Goal: Find specific page/section: Find specific page/section

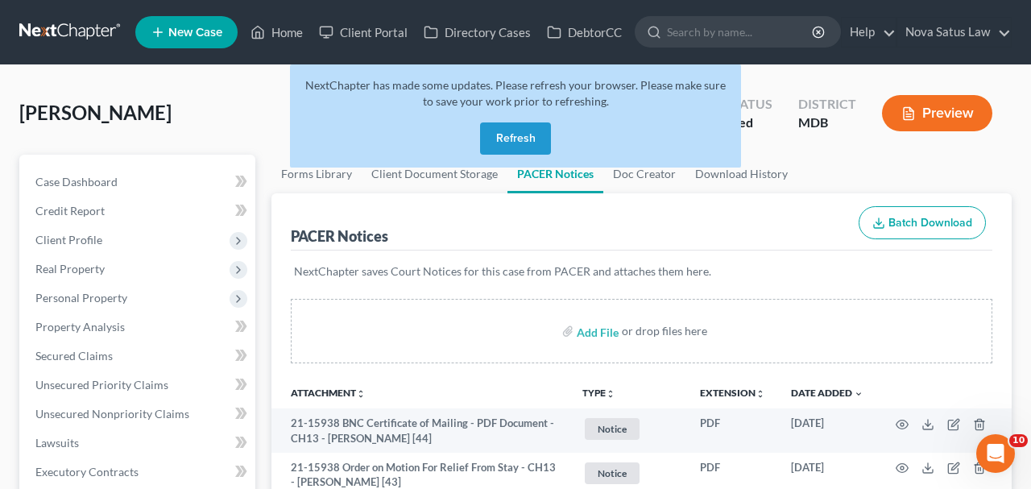
click at [509, 147] on button "Refresh" at bounding box center [515, 138] width 71 height 32
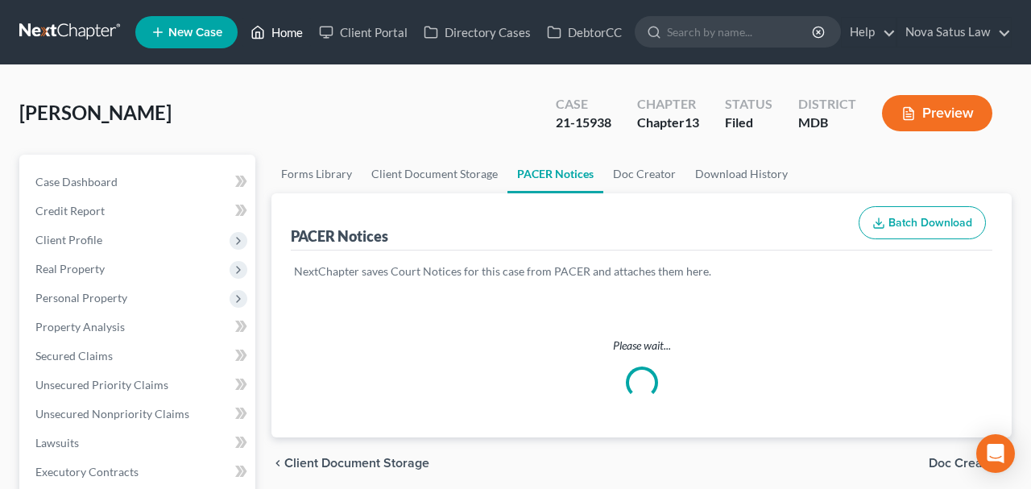
click at [284, 33] on link "Home" at bounding box center [276, 32] width 68 height 29
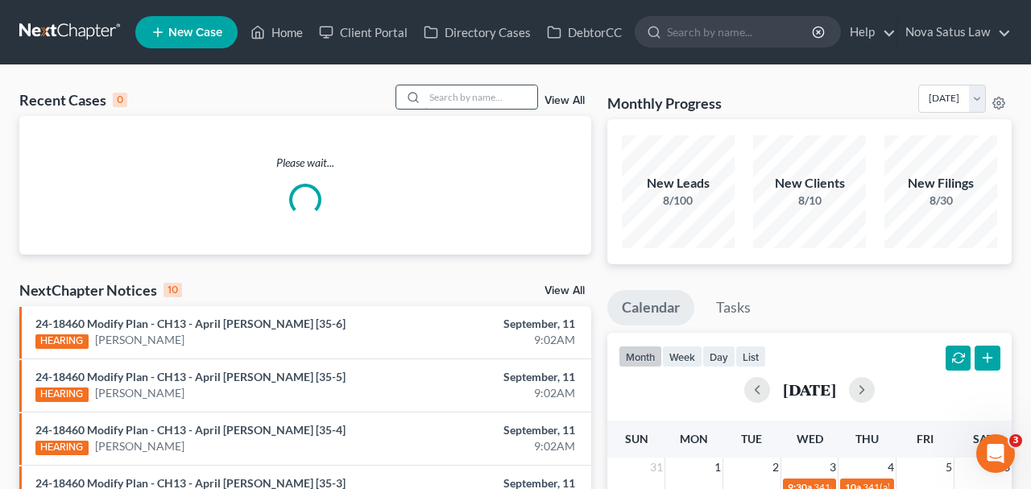
click at [431, 96] on input "search" at bounding box center [480, 96] width 113 height 23
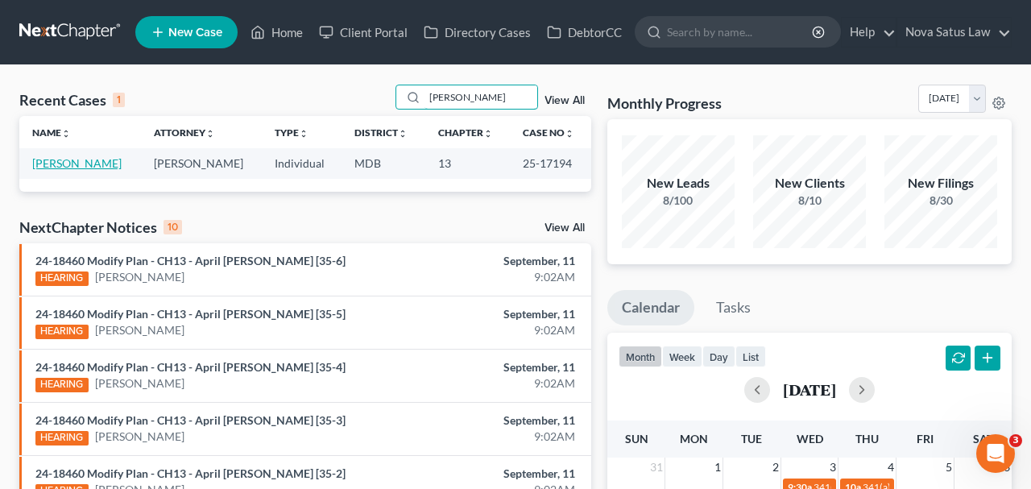
type input "baugher"
click at [89, 167] on link "Baugher, Wayne" at bounding box center [76, 163] width 89 height 14
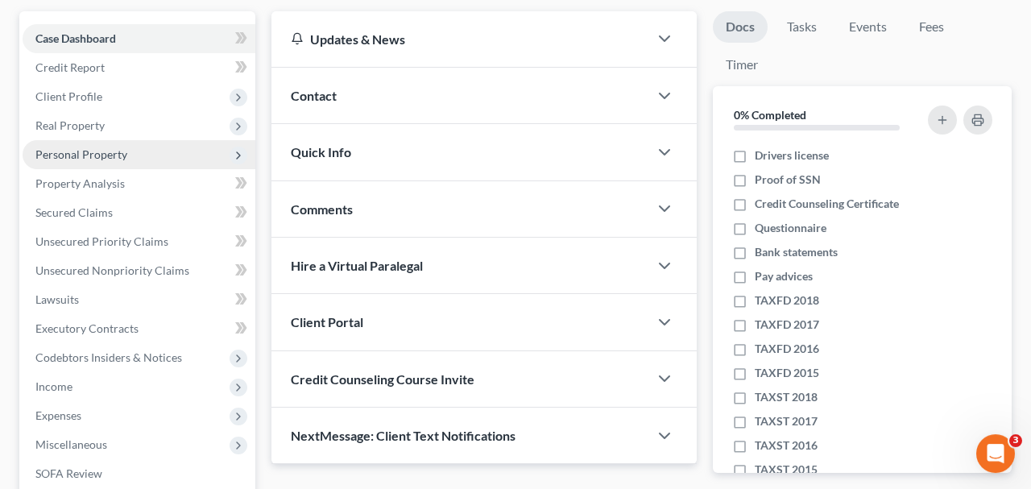
scroll to position [422, 0]
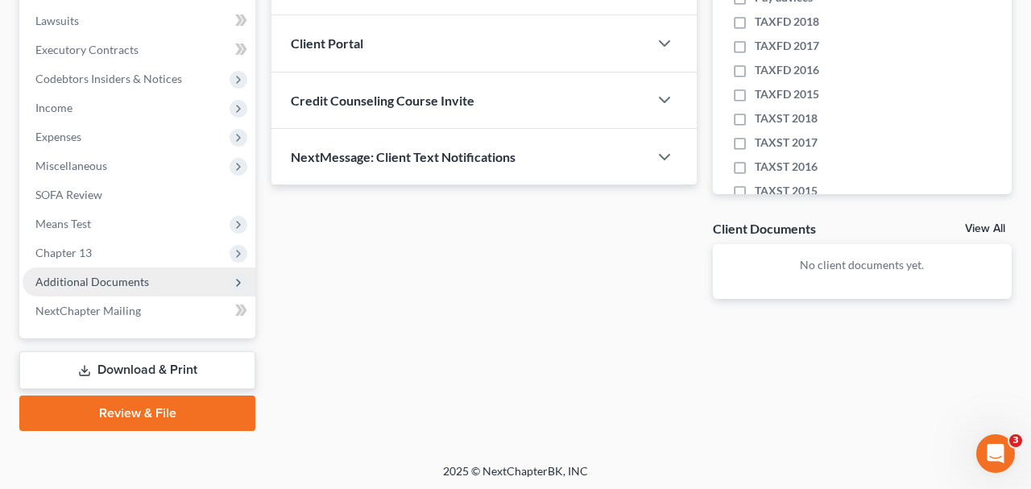
click at [143, 275] on span "Additional Documents" at bounding box center [92, 282] width 114 height 14
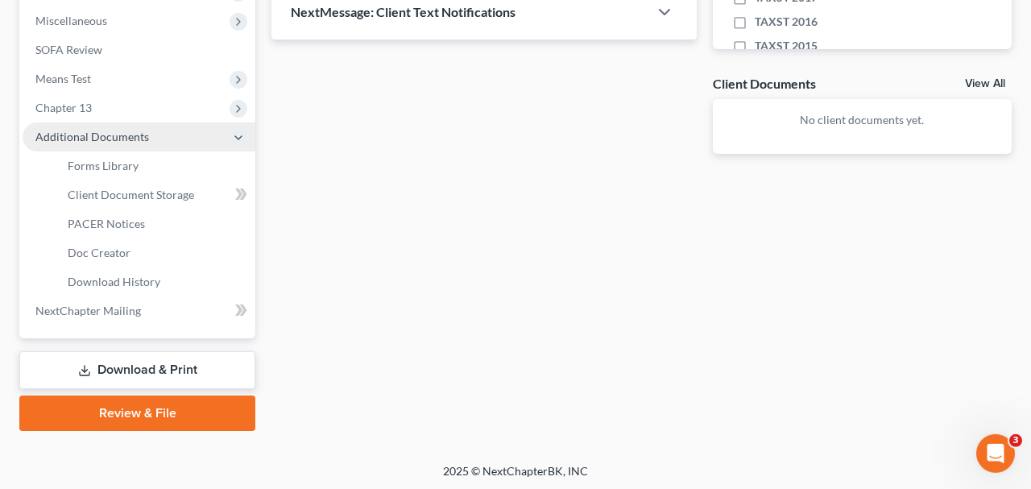
scroll to position [567, 0]
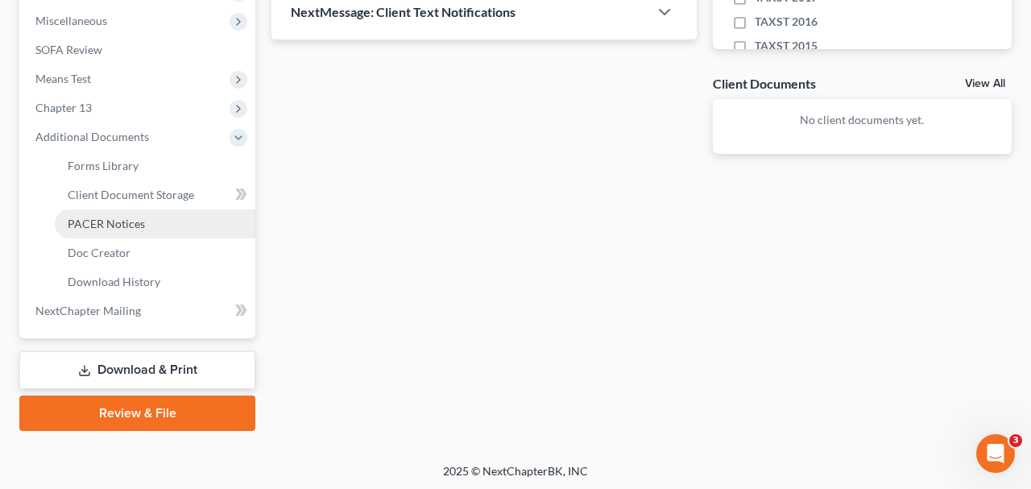
click at [127, 225] on span "PACER Notices" at bounding box center [106, 224] width 77 height 14
